Goal: Transaction & Acquisition: Purchase product/service

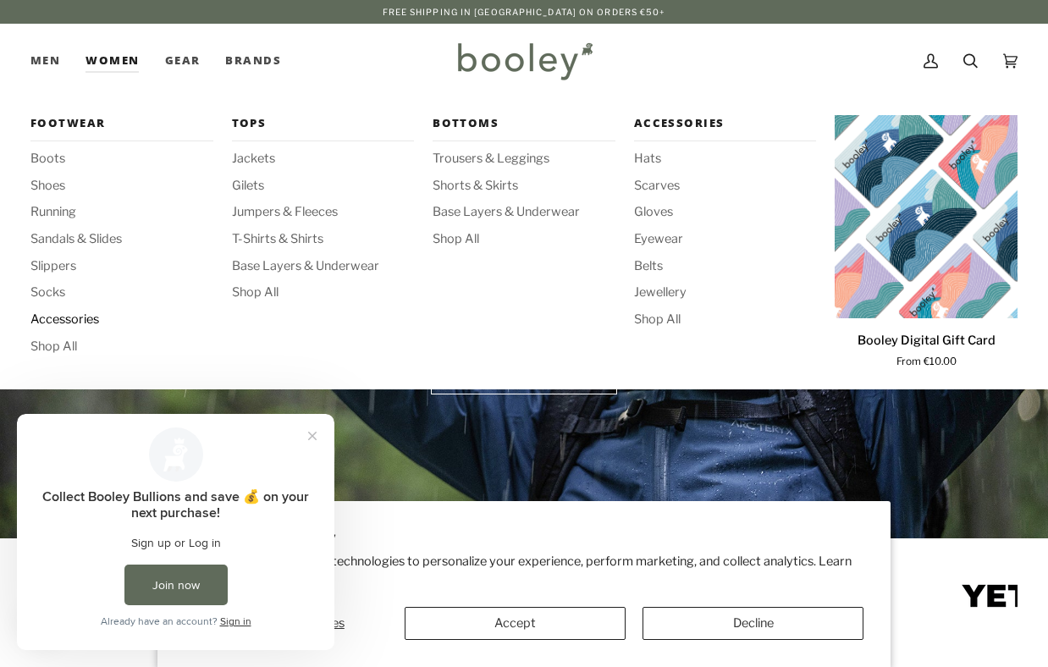
click at [44, 319] on span "Accessories" at bounding box center [121, 320] width 183 height 19
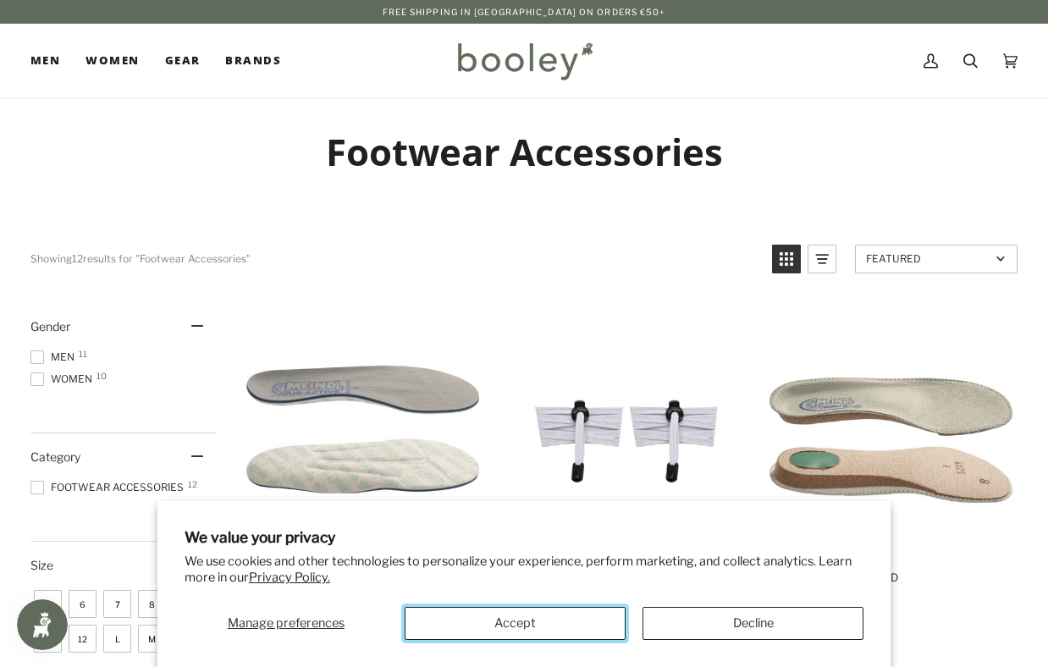
click at [541, 633] on button "Accept" at bounding box center [515, 623] width 221 height 33
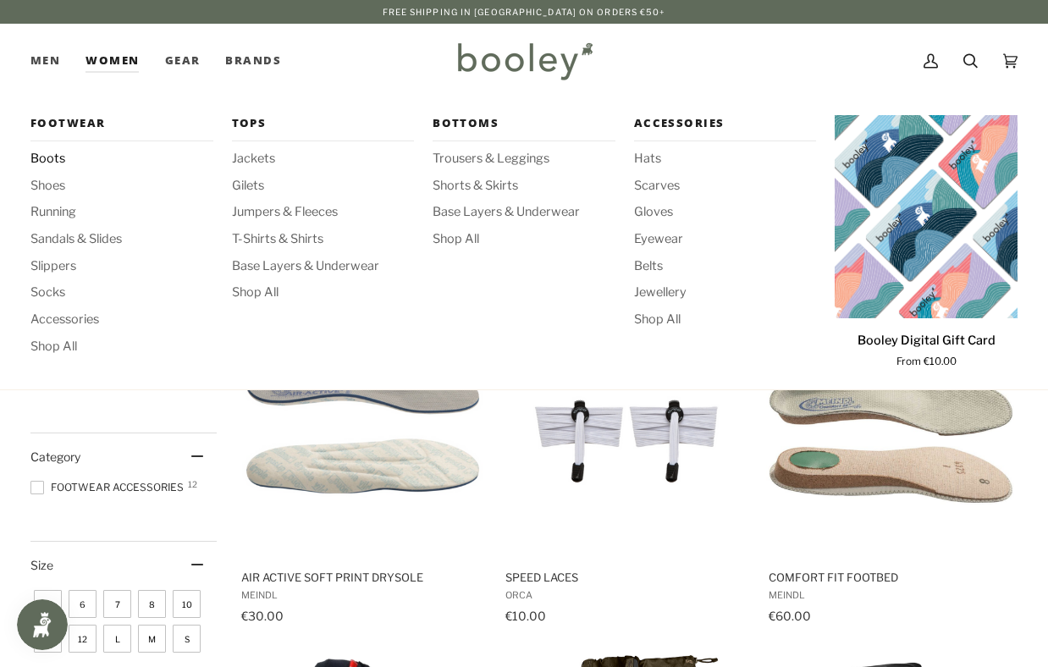
click at [50, 154] on span "Boots" at bounding box center [121, 159] width 183 height 19
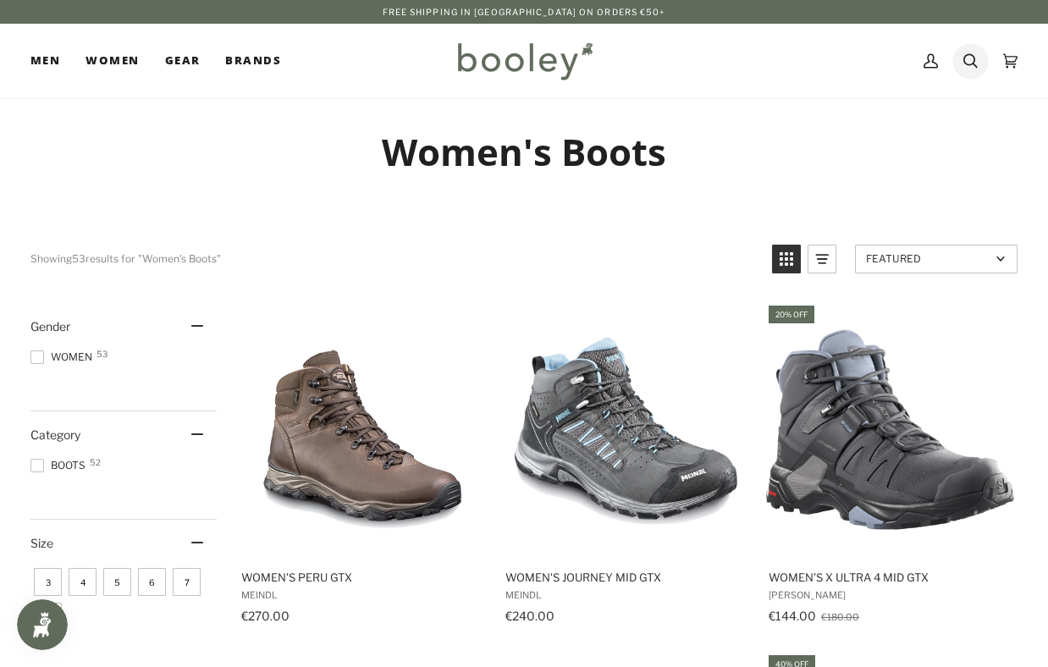
click at [969, 56] on icon at bounding box center [971, 60] width 14 height 25
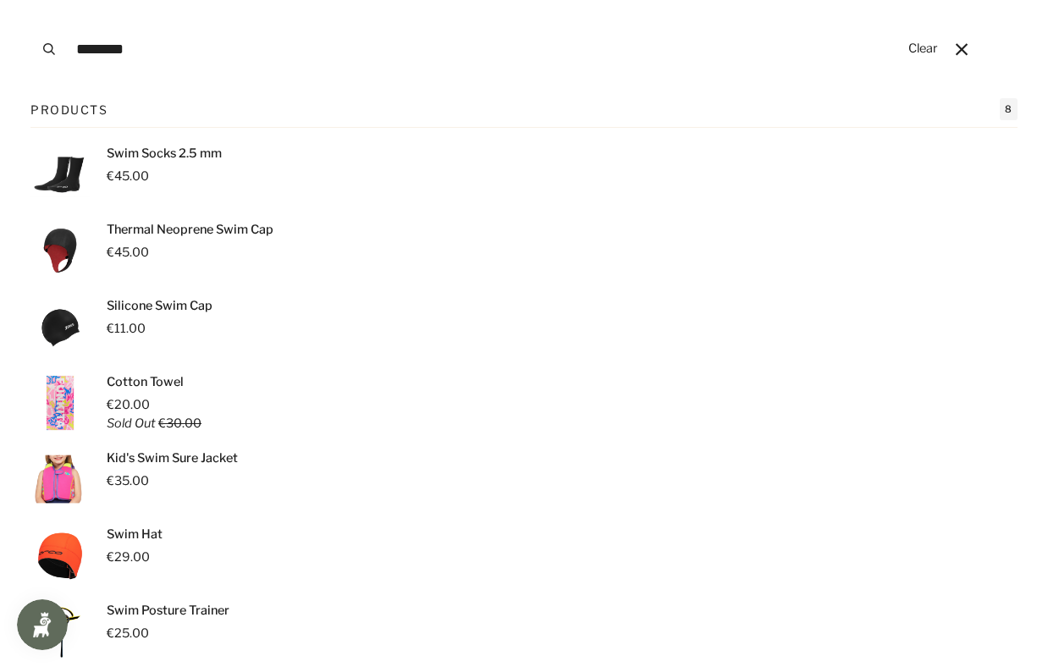
type input "********"
click at [30, 0] on button "Search" at bounding box center [48, 49] width 37 height 98
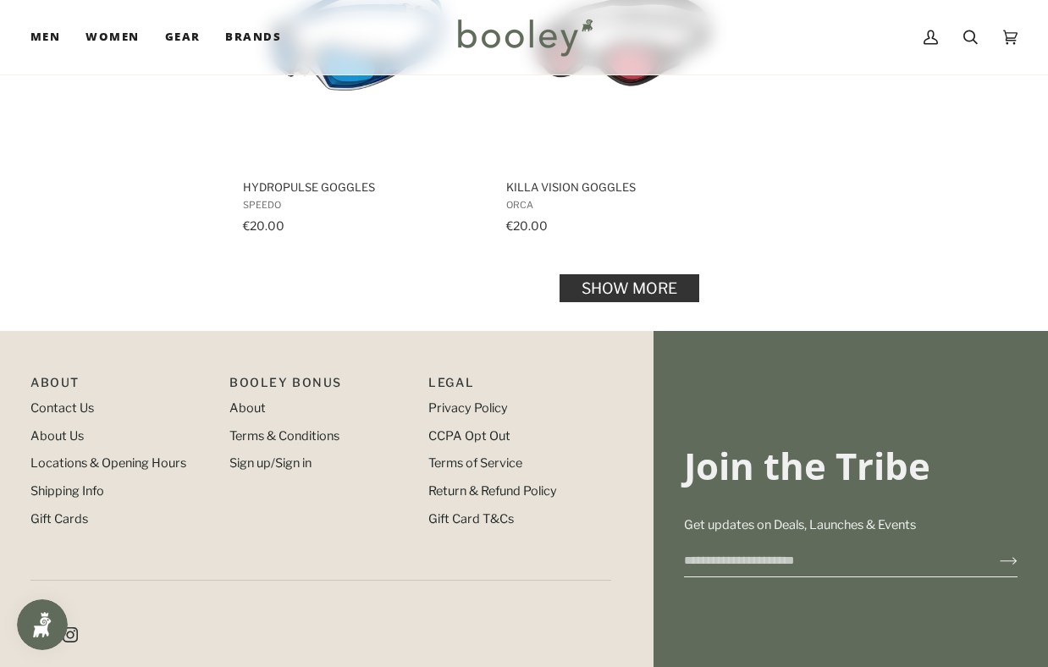
scroll to position [2572, 0]
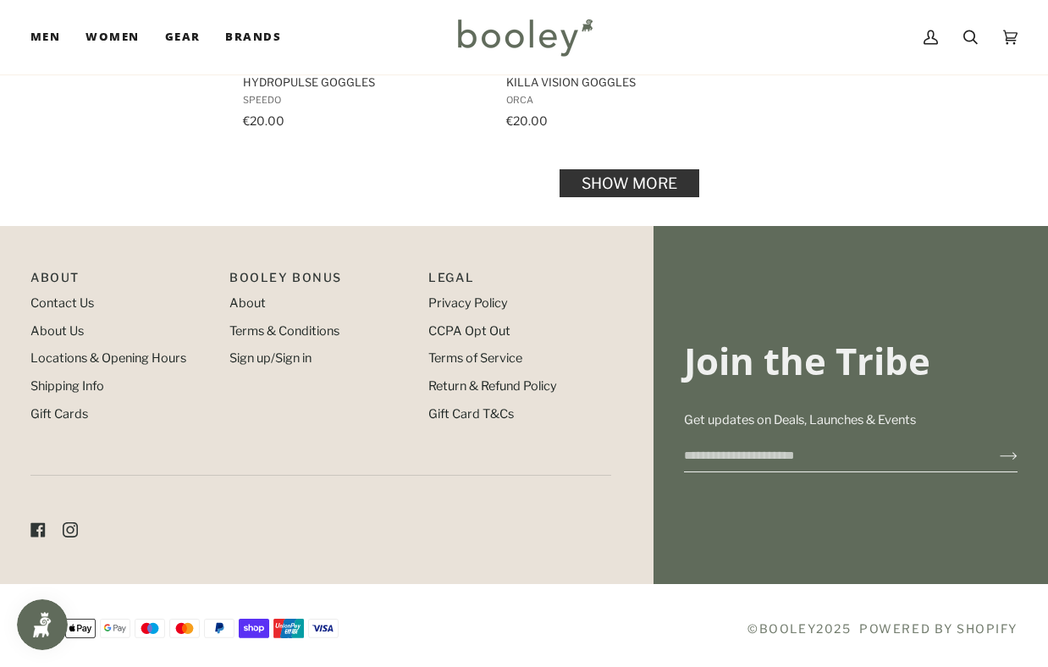
click at [613, 184] on link "Show more" at bounding box center [630, 183] width 140 height 28
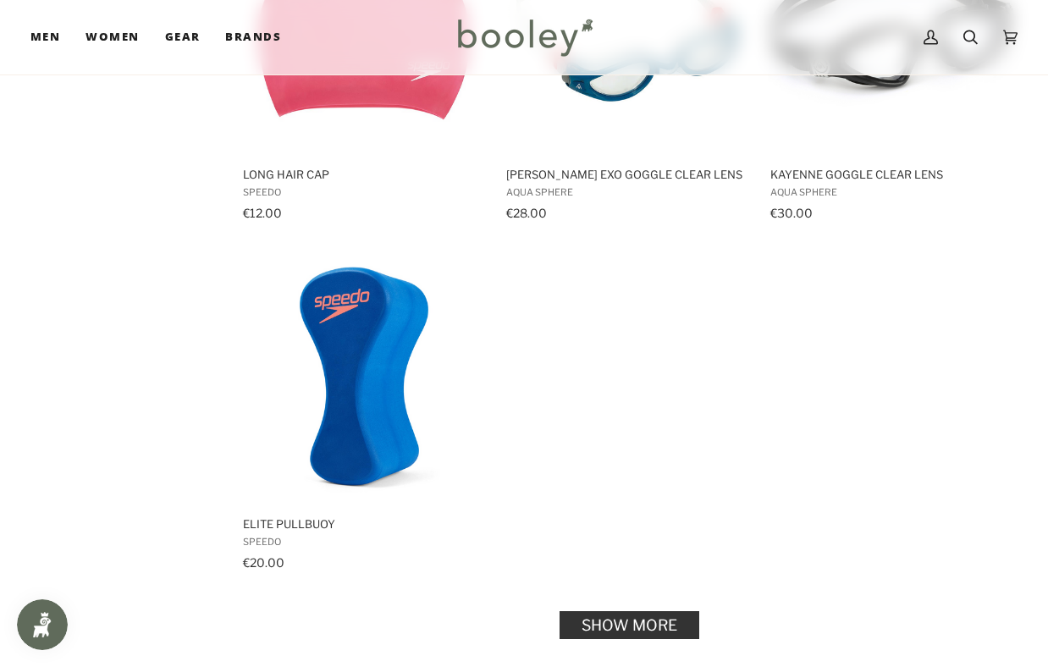
scroll to position [4882, 0]
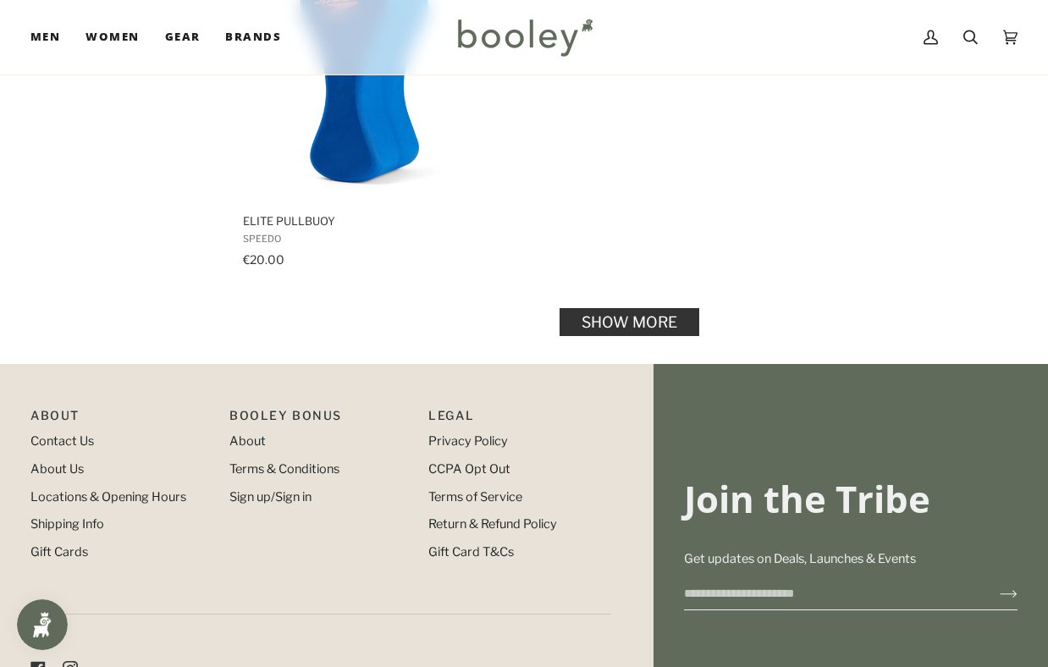
click at [617, 307] on link "Show more" at bounding box center [630, 321] width 140 height 28
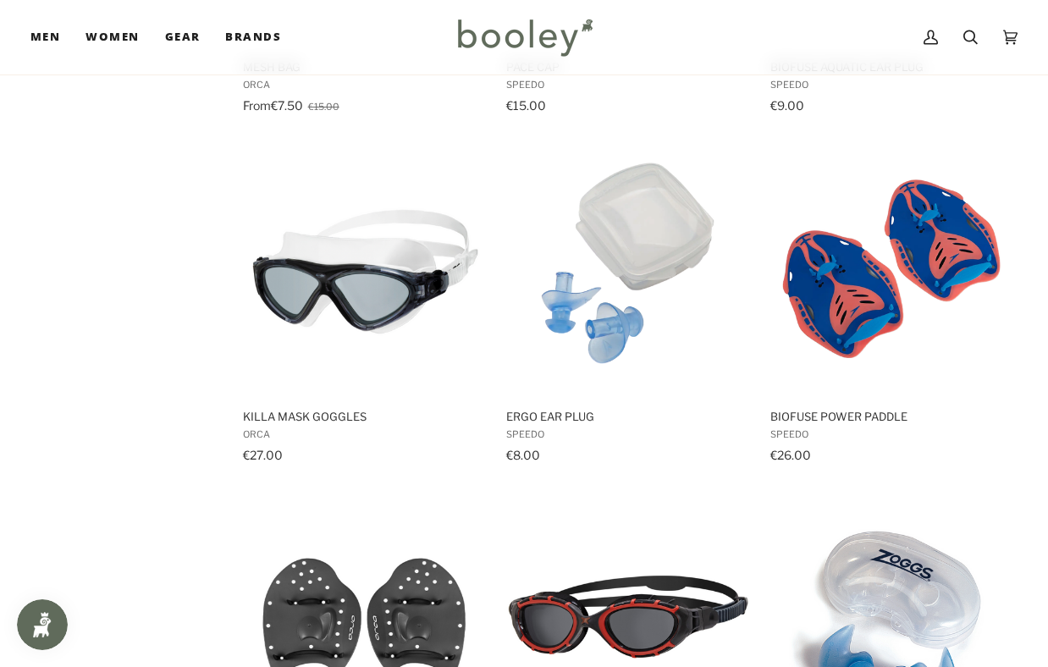
scroll to position [6188, 0]
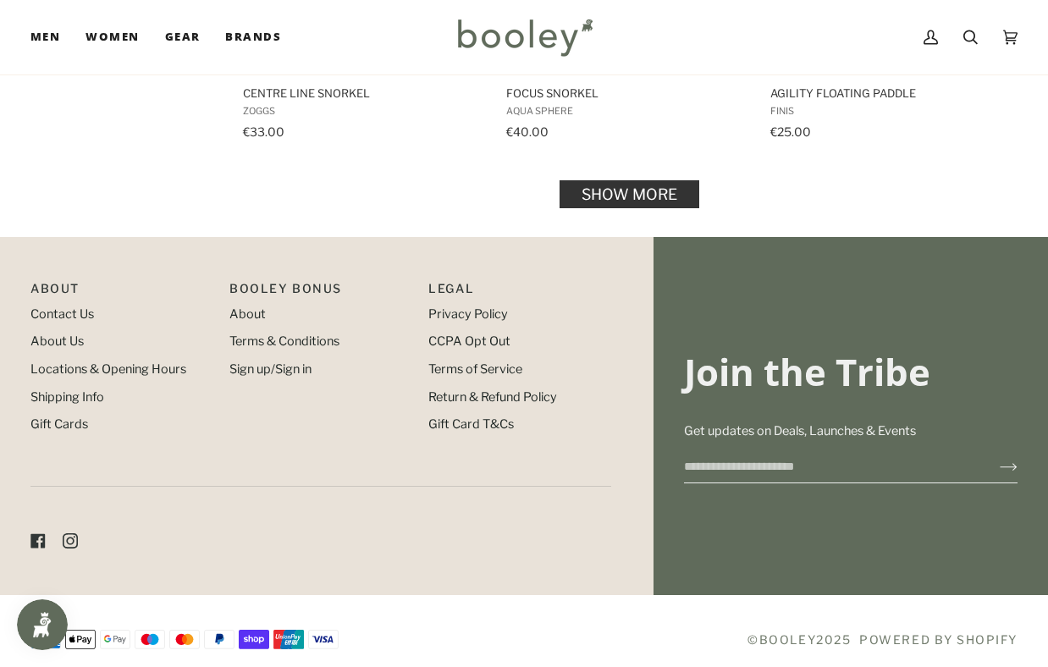
click at [615, 180] on link "Show more" at bounding box center [630, 194] width 140 height 28
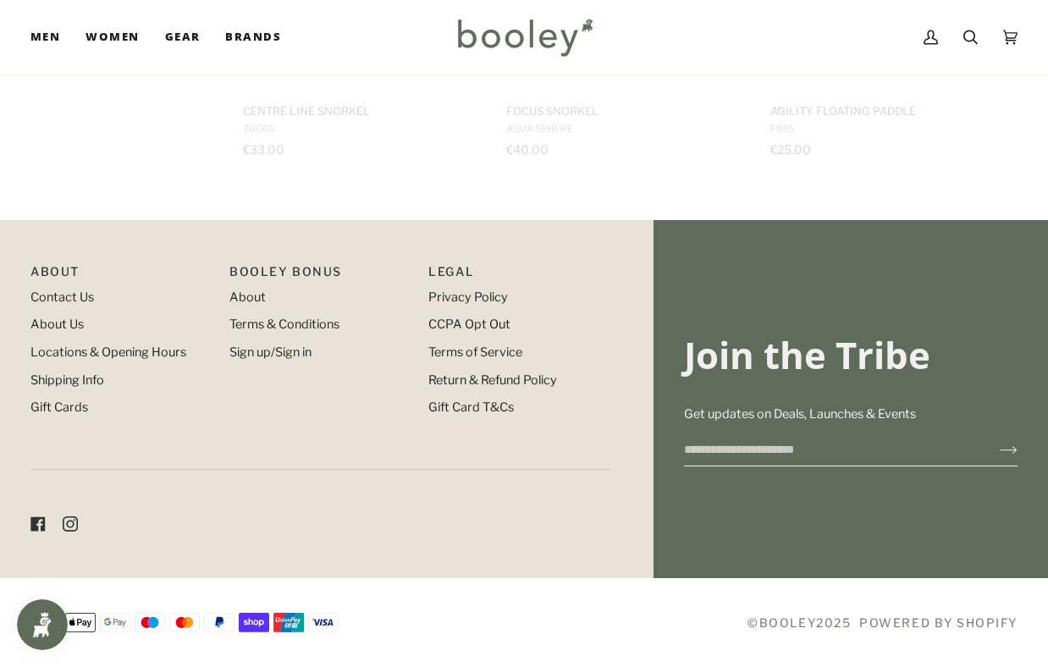
scroll to position [7089, 0]
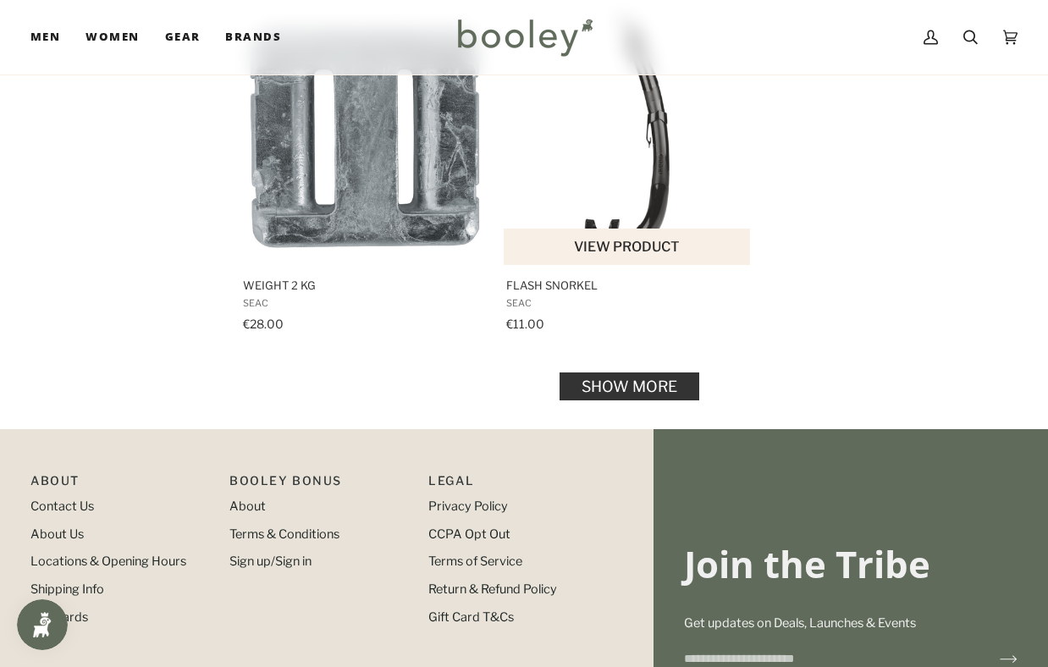
scroll to position [9566, 0]
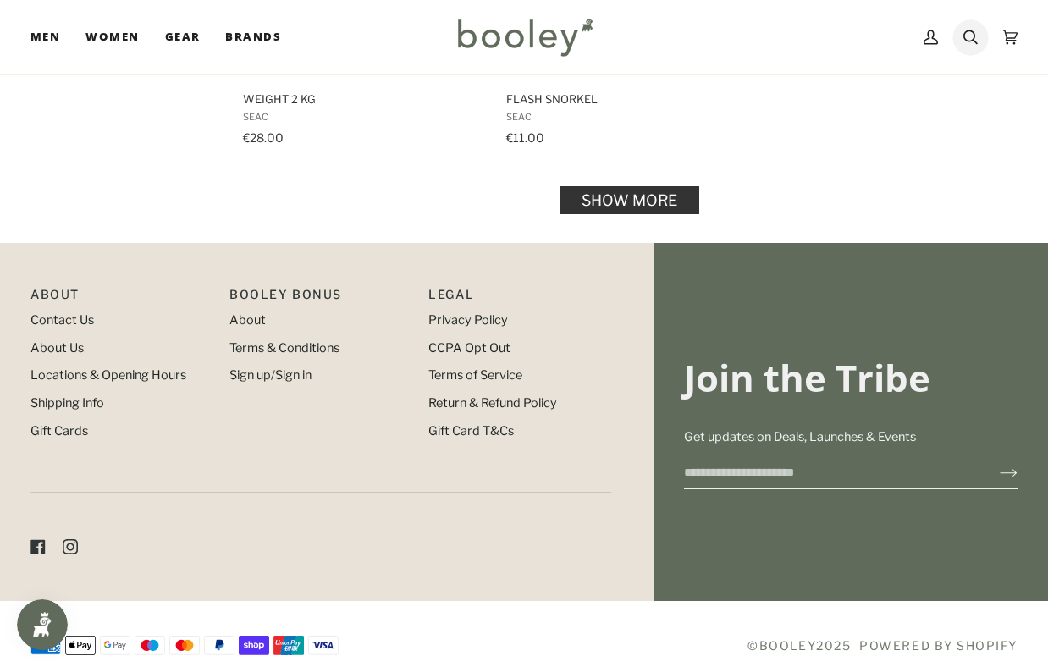
click at [968, 45] on icon at bounding box center [971, 37] width 14 height 25
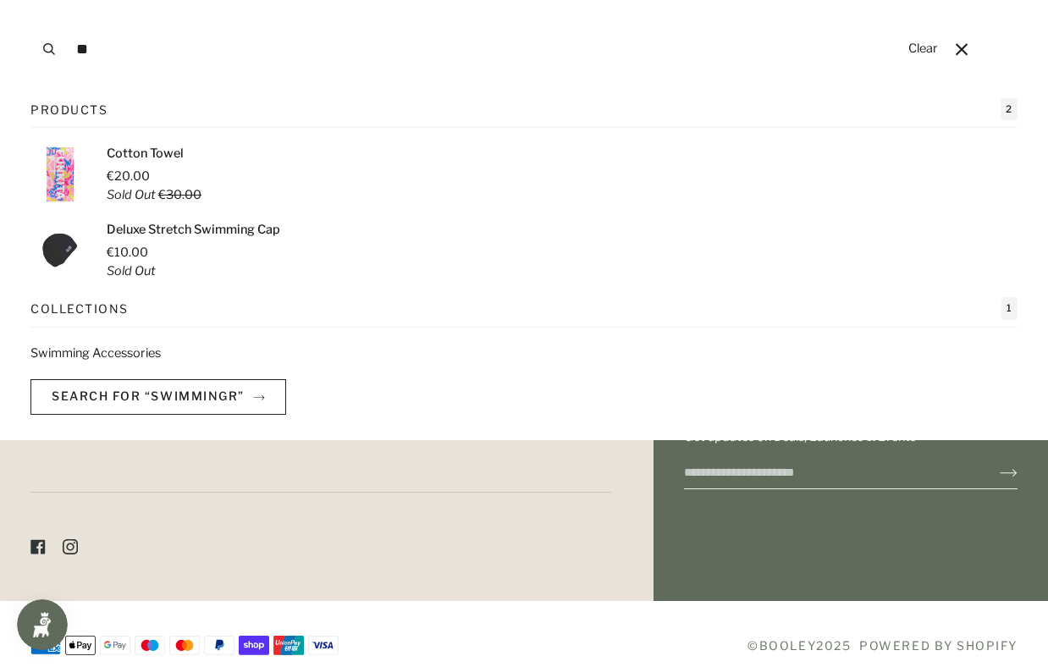
type input "*"
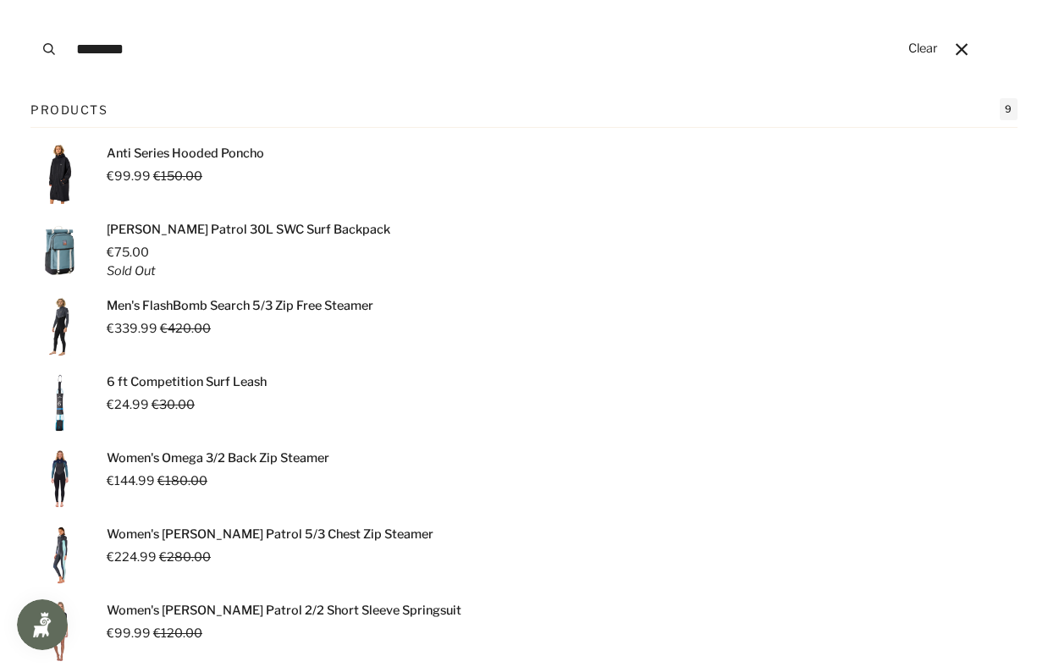
type input "********"
click at [30, 0] on button "Search" at bounding box center [48, 49] width 37 height 98
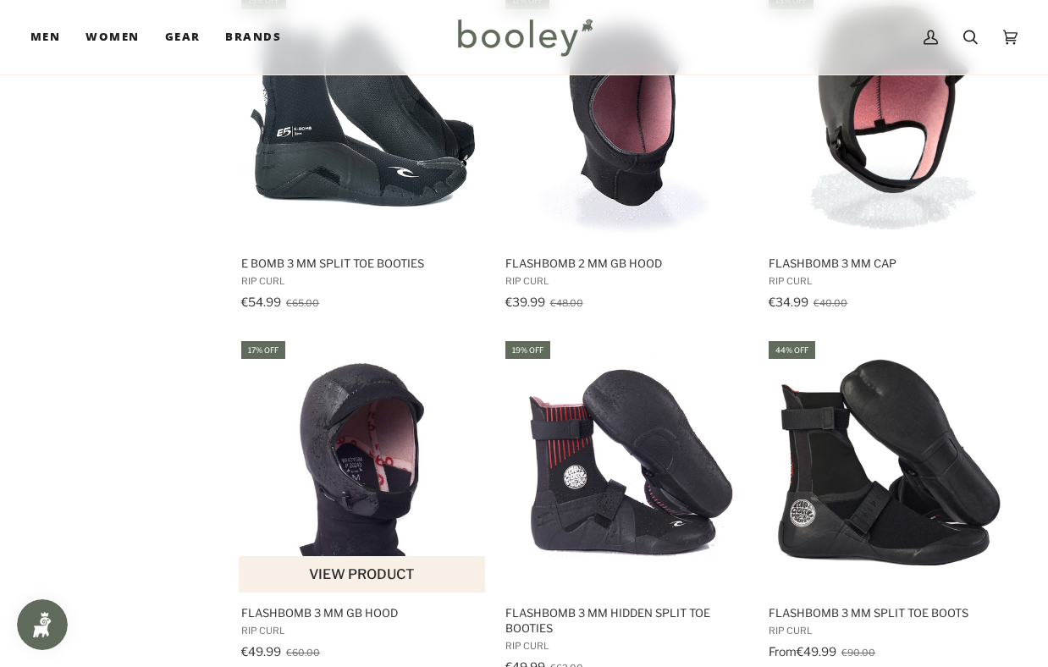
scroll to position [1623, 0]
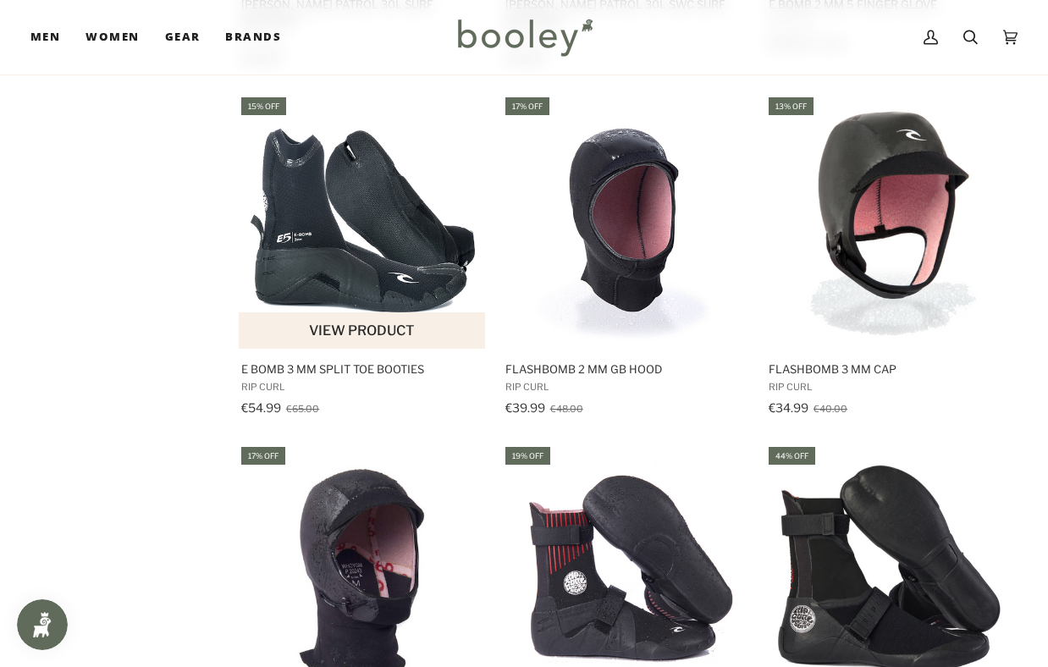
click at [322, 315] on button "View product" at bounding box center [362, 330] width 246 height 36
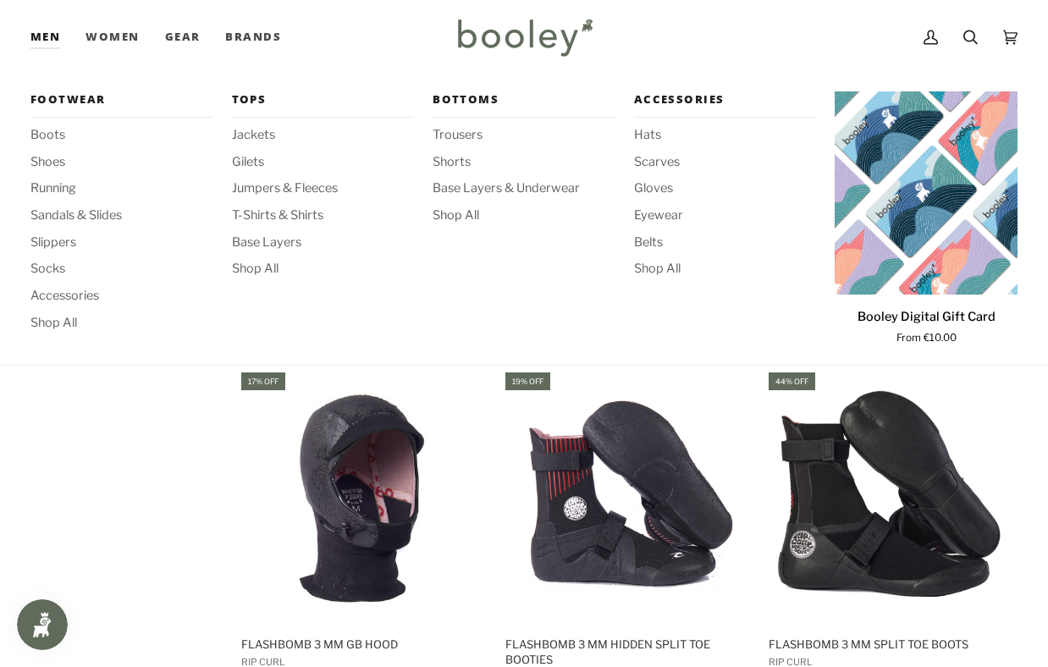
scroll to position [1806, 0]
